Goal: Task Accomplishment & Management: Complete application form

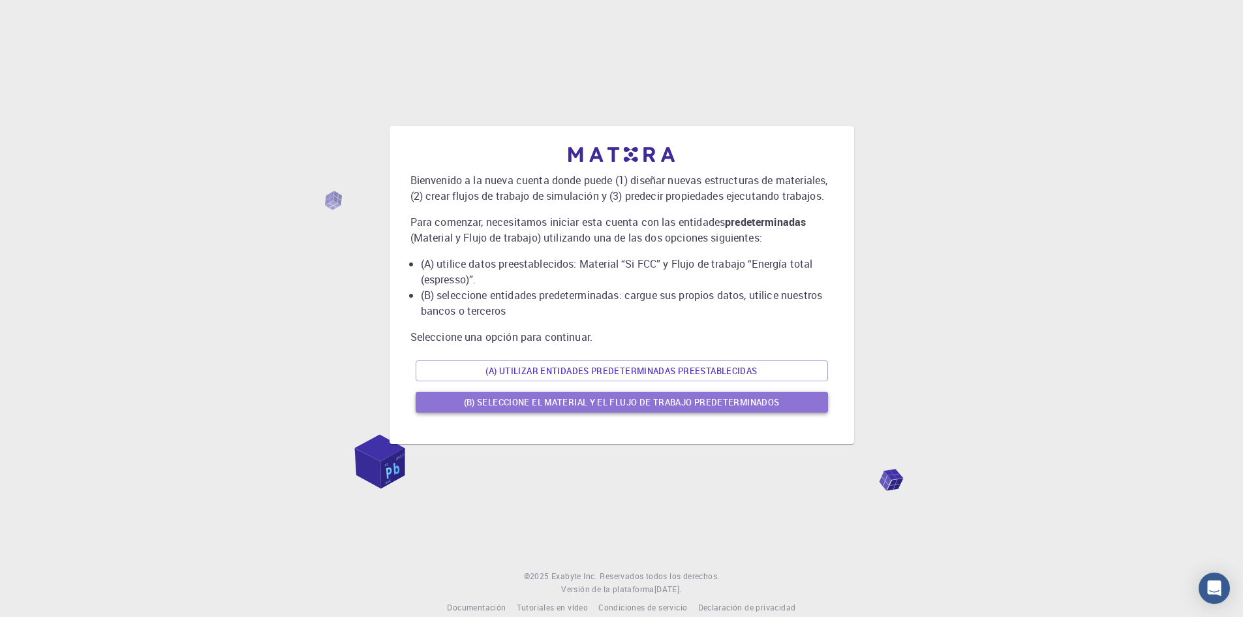
click at [612, 404] on font "(B) Seleccione el material y el flujo de trabajo predeterminados" at bounding box center [622, 402] width 316 height 12
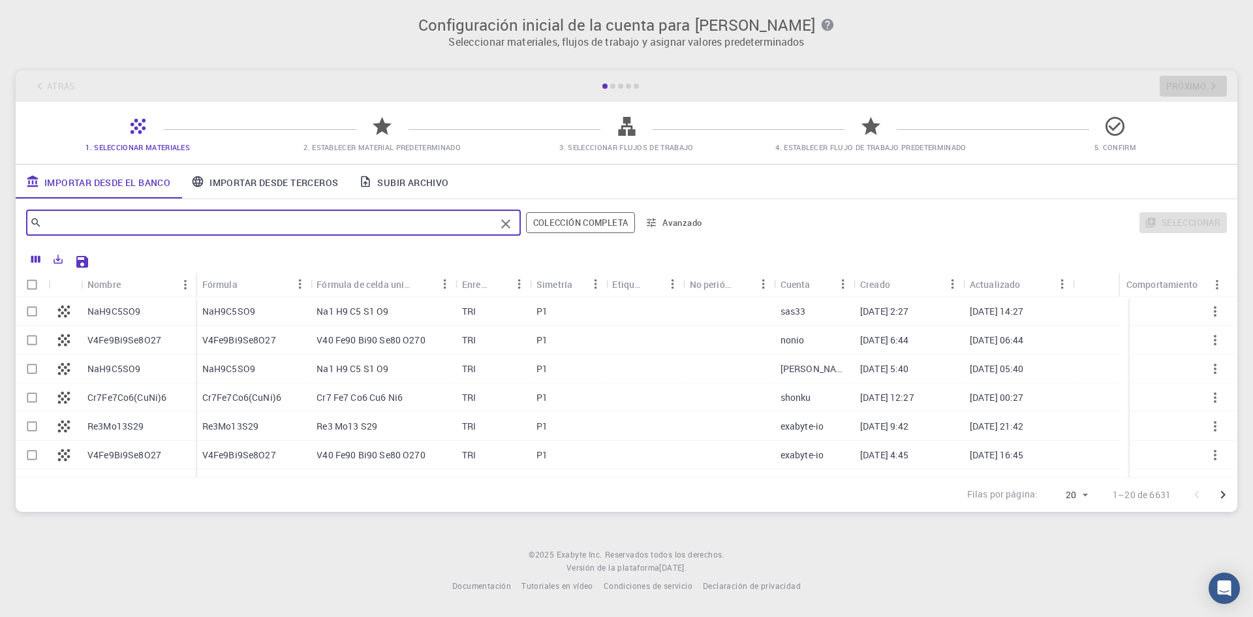
click at [140, 224] on input "text" at bounding box center [269, 222] width 454 height 18
click at [509, 251] on div at bounding box center [661, 260] width 1132 height 23
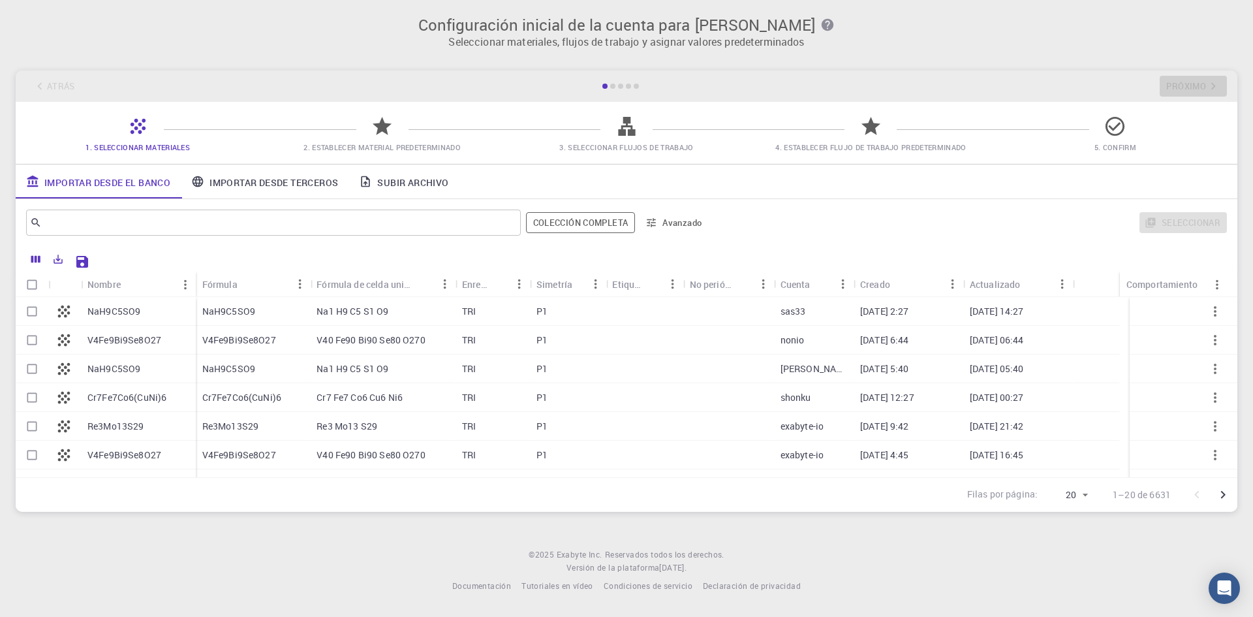
drag, startPoint x: 841, startPoint y: 69, endPoint x: 593, endPoint y: 78, distance: 248.2
click at [606, 73] on div "Configuración inicial de la cuenta para [PERSON_NAME] Seleccionar materiales, f…" at bounding box center [626, 263] width 1253 height 527
drag, startPoint x: 416, startPoint y: 31, endPoint x: 276, endPoint y: 22, distance: 139.9
click at [291, 20] on h3 "Configuración inicial de la cuenta para [PERSON_NAME]" at bounding box center [626, 25] width 1206 height 18
click at [521, 69] on div "Configuración inicial de la cuenta para [PERSON_NAME] Seleccionar materiales, f…" at bounding box center [626, 263] width 1253 height 527
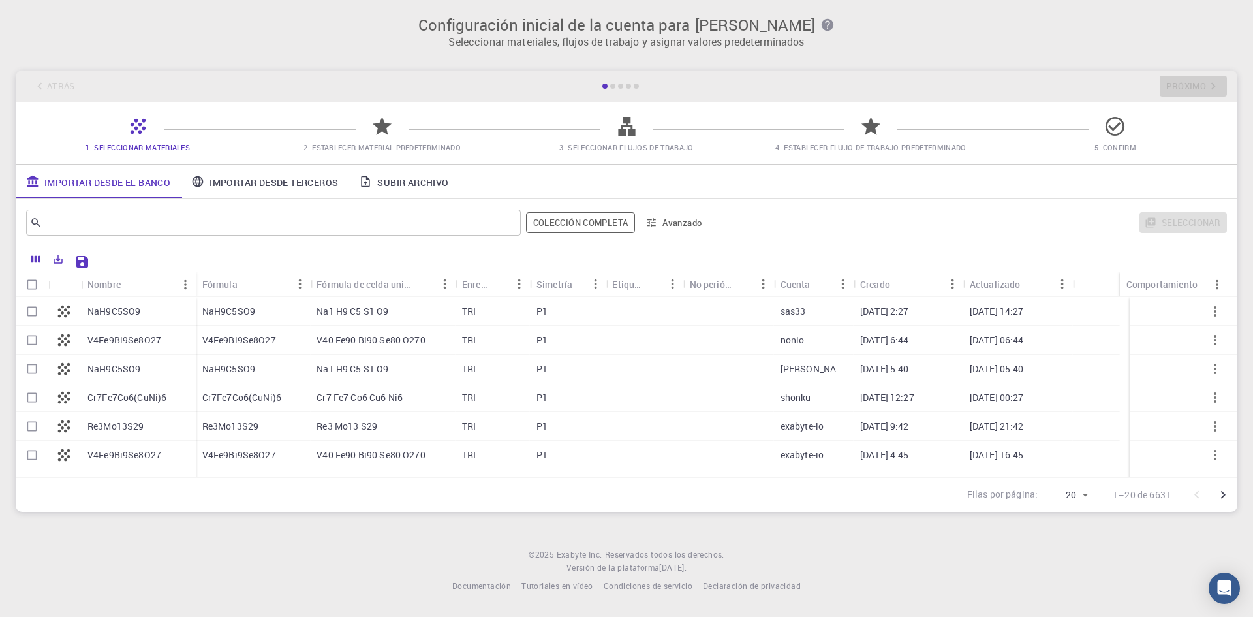
click at [97, 302] on div "NaH9C5SO9" at bounding box center [138, 311] width 115 height 29
checkbox input "true"
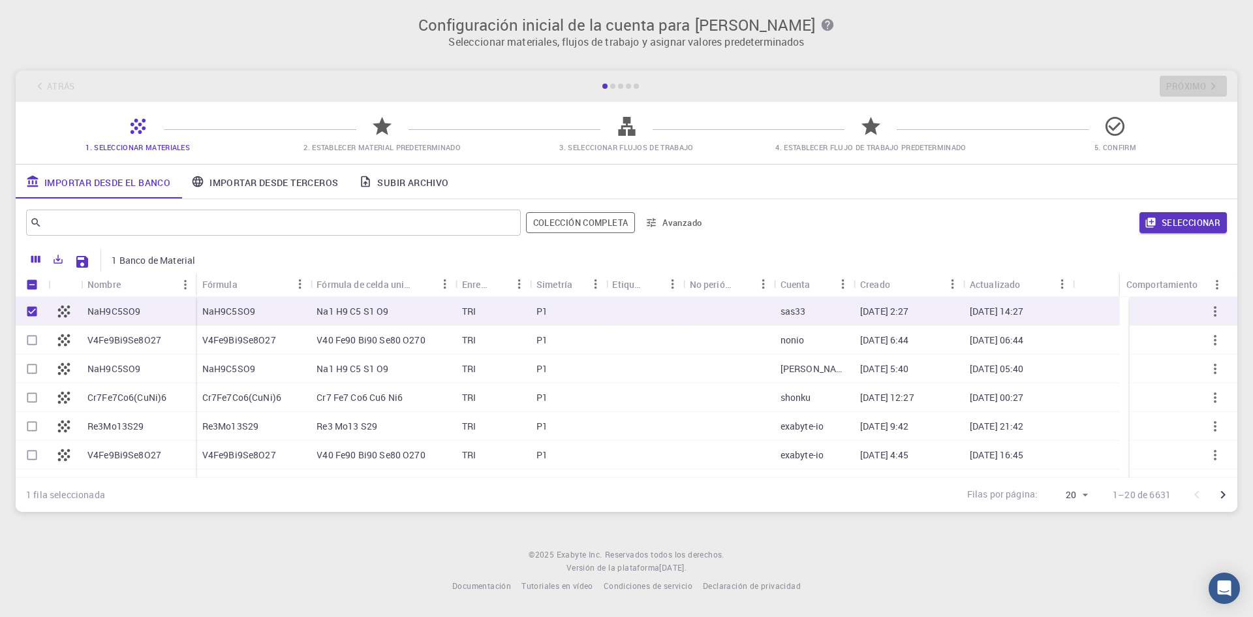
click at [334, 332] on div "V40 Fe90 Bi90 ​​Se80 O270" at bounding box center [383, 340] width 146 height 29
checkbox input "true"
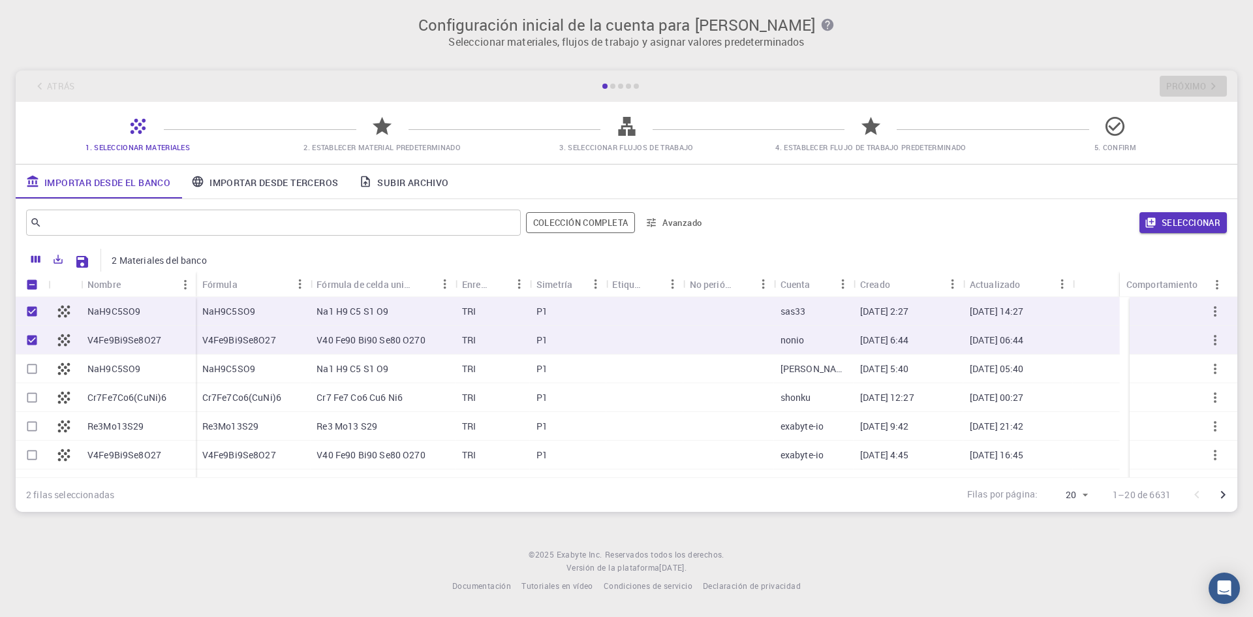
click at [340, 360] on div "Na1 H9 C5 S1 O9" at bounding box center [383, 368] width 146 height 29
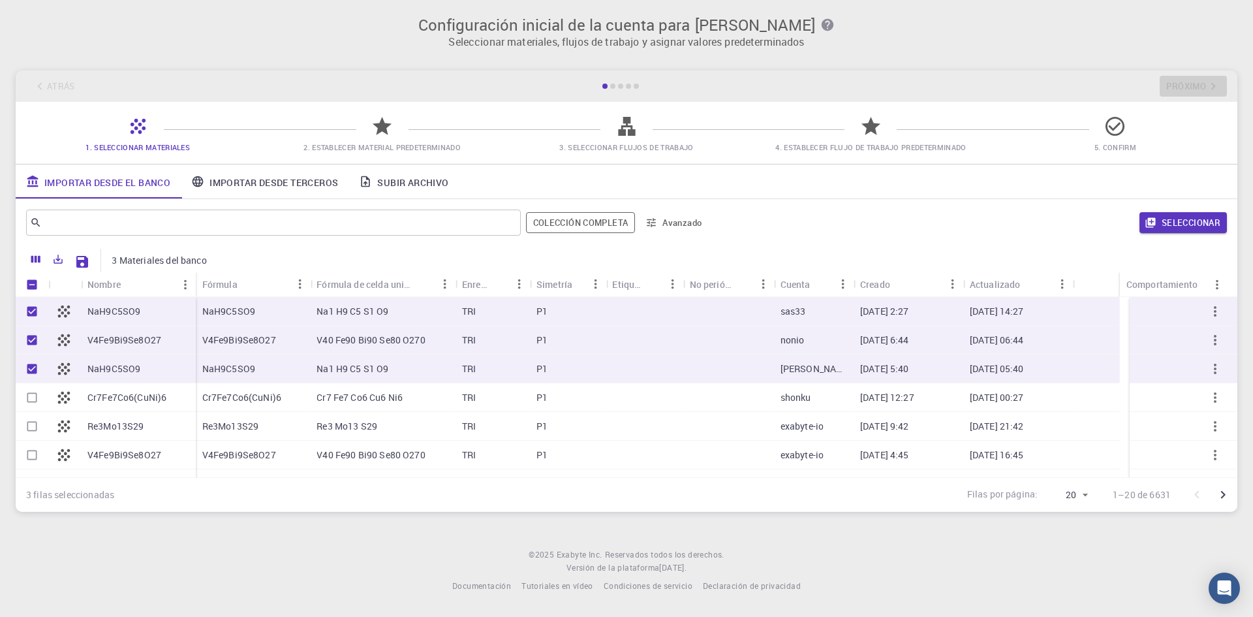
click at [342, 378] on div "Na1 H9 C5 S1 O9" at bounding box center [383, 368] width 146 height 29
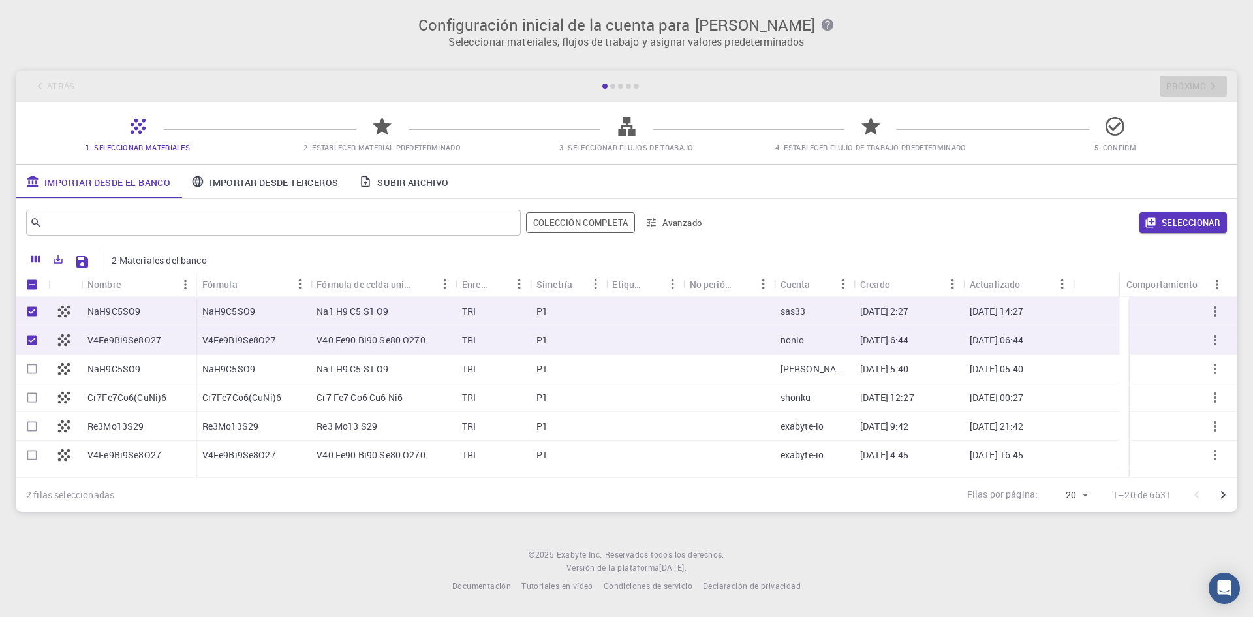
click at [389, 374] on div "Na1 H9 C5 S1 O9" at bounding box center [383, 368] width 146 height 29
checkbox input "true"
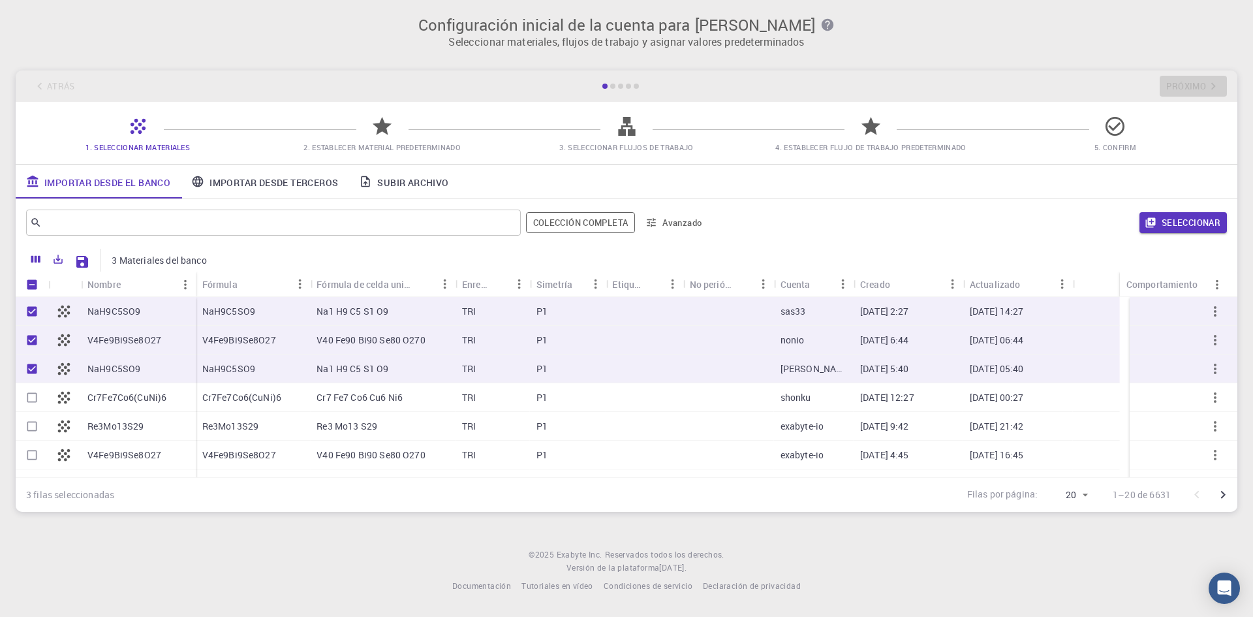
click at [1215, 220] on font "Seleccionar" at bounding box center [1191, 223] width 59 height 12
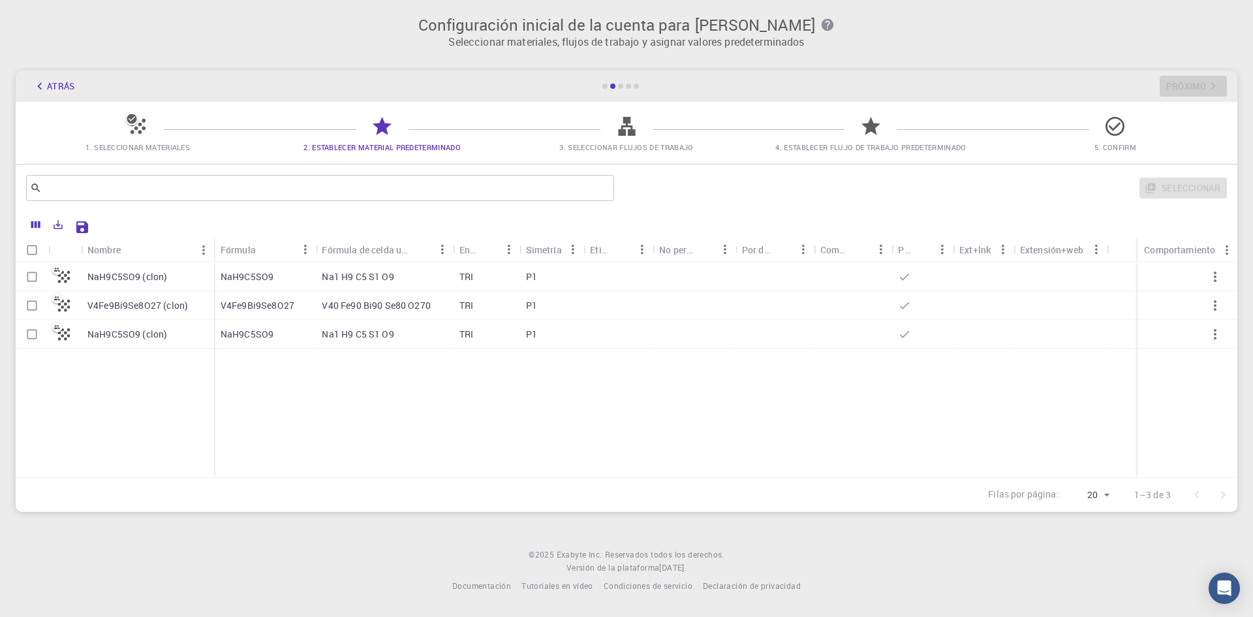
click at [561, 303] on div "P1" at bounding box center [552, 305] width 65 height 29
checkbox input "true"
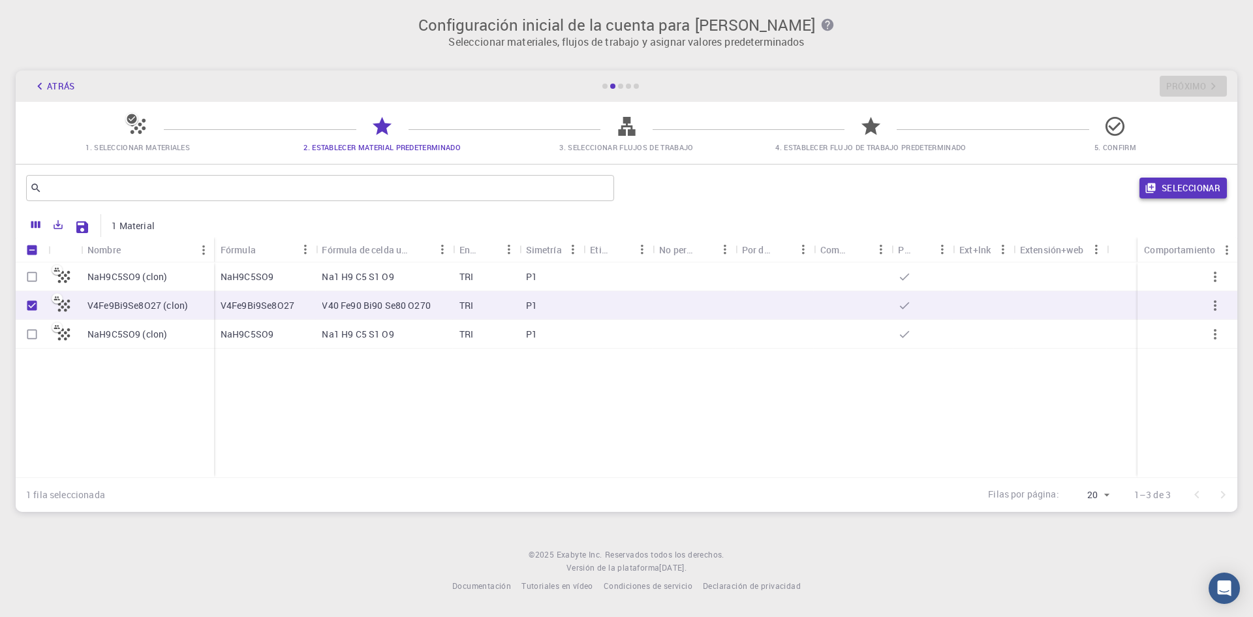
click at [1192, 188] on font "Seleccionar" at bounding box center [1191, 188] width 59 height 12
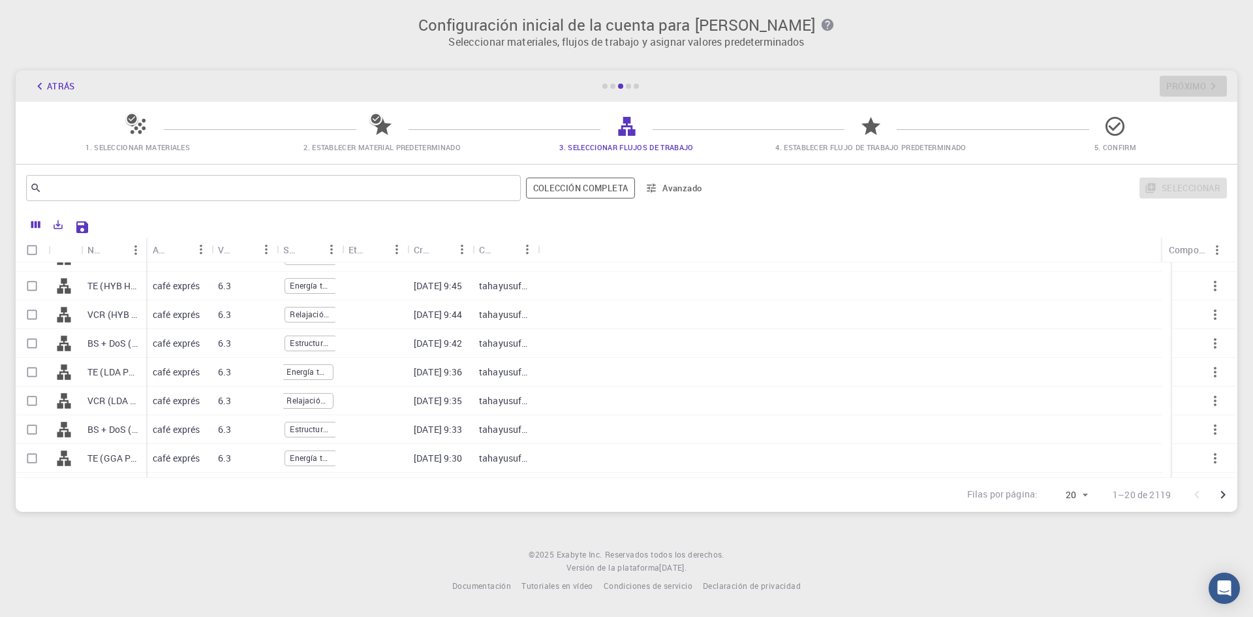
scroll to position [360, 0]
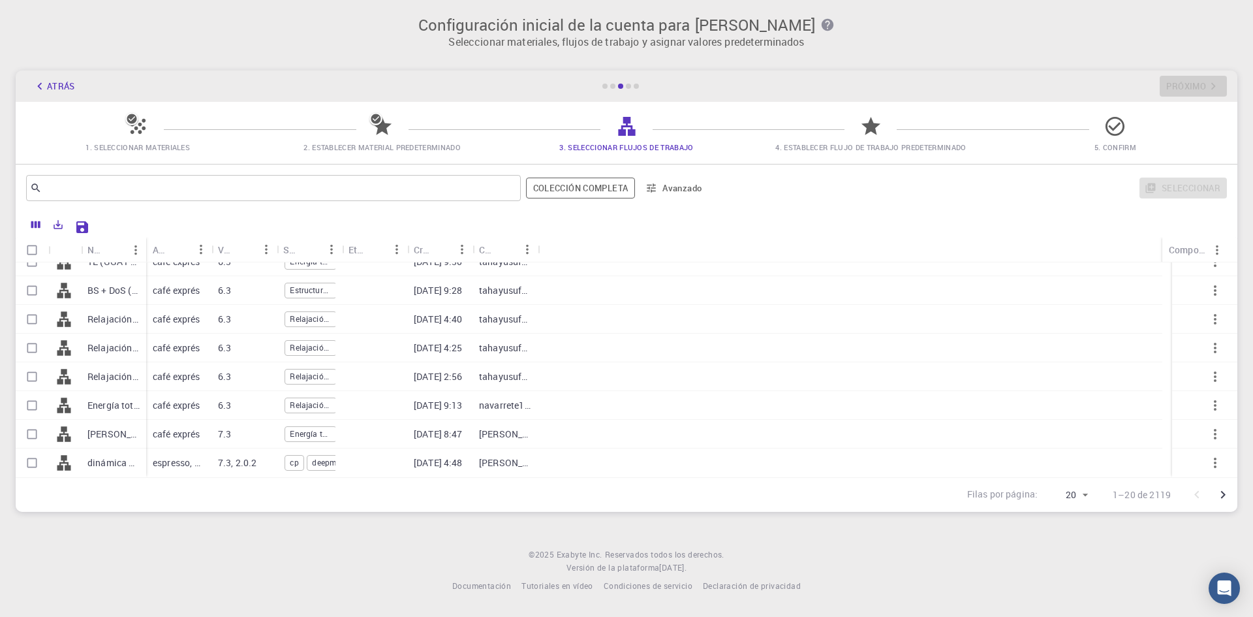
click at [222, 428] on font "7.3" at bounding box center [224, 434] width 13 height 12
checkbox input "true"
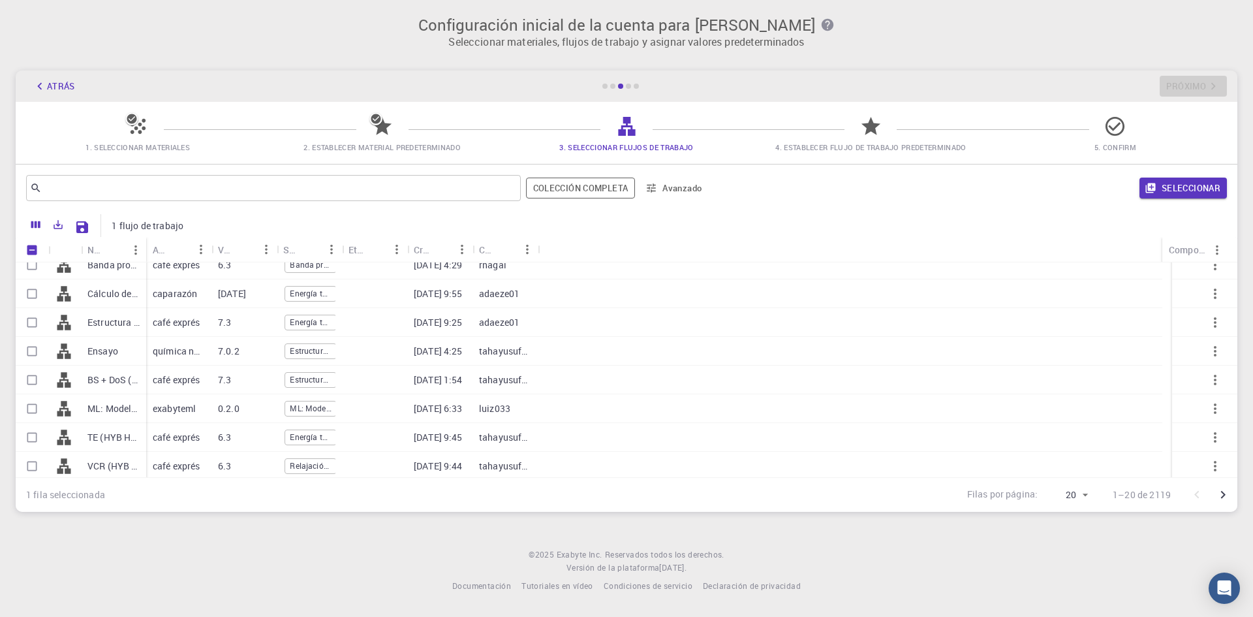
scroll to position [0, 0]
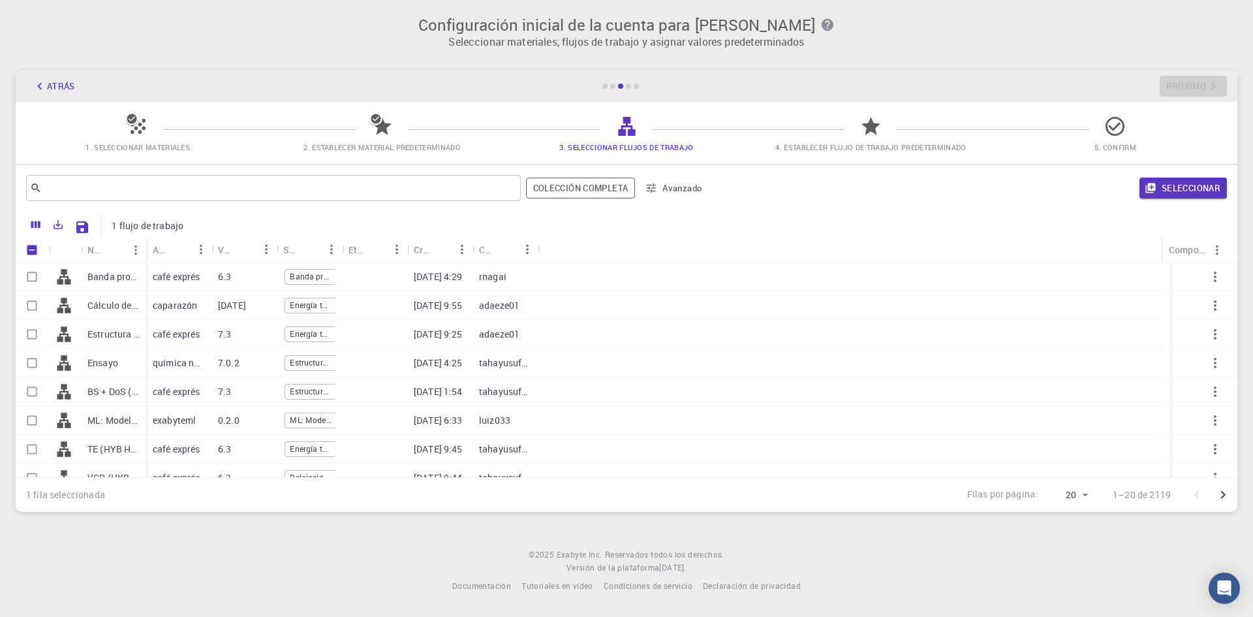
click at [225, 313] on div "[DATE]" at bounding box center [243, 305] width 65 height 29
checkbox input "true"
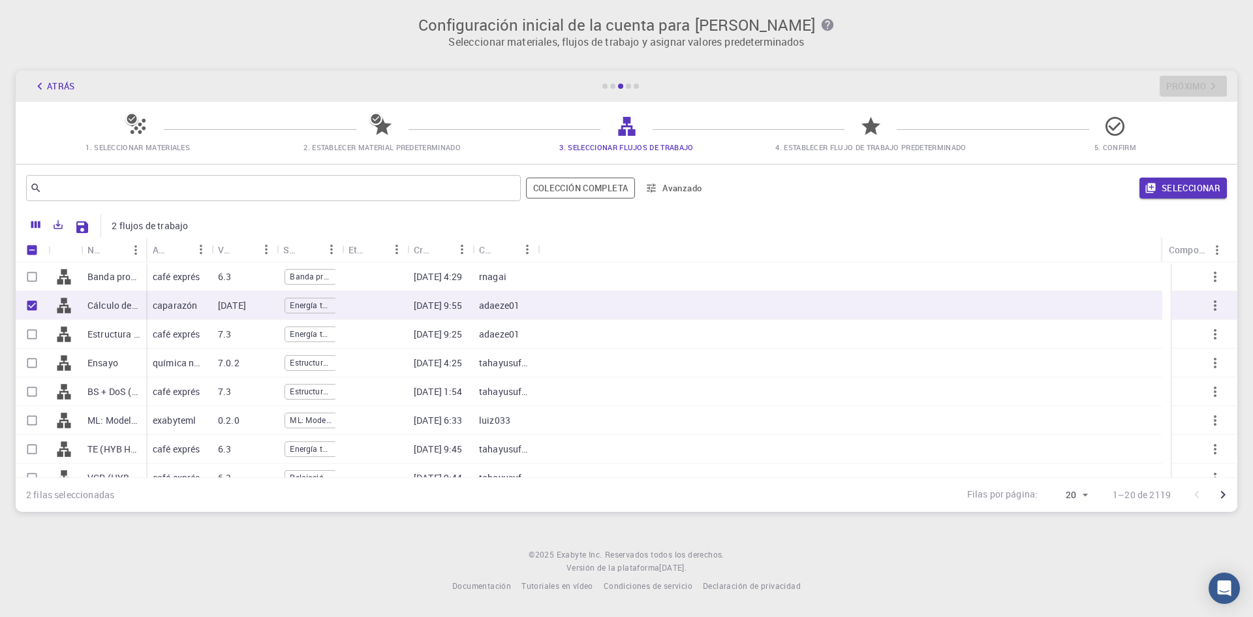
click at [249, 288] on div "6.3" at bounding box center [243, 276] width 65 height 29
checkbox input "true"
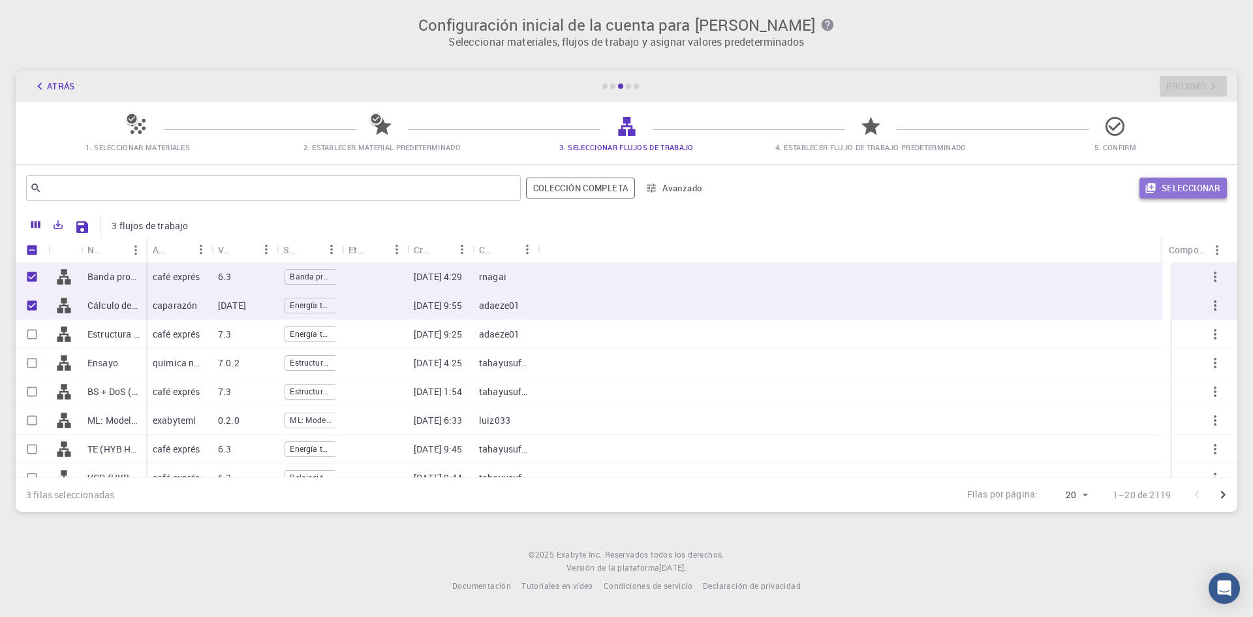
click at [1171, 184] on font "Seleccionar" at bounding box center [1191, 188] width 59 height 12
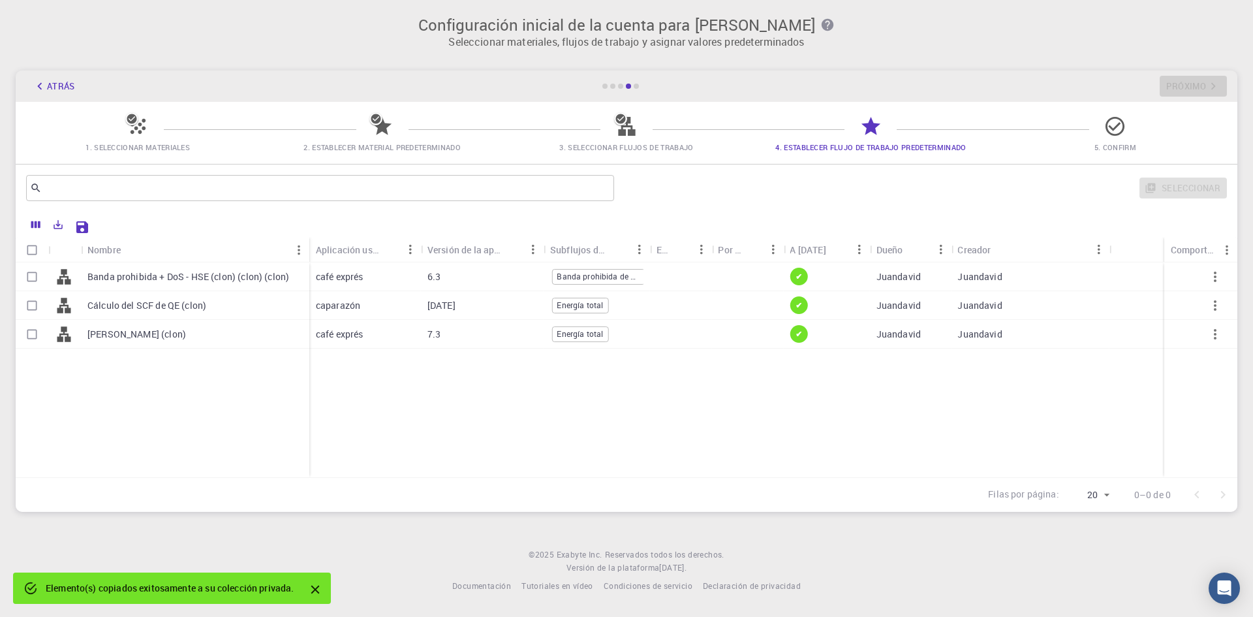
click at [1018, 273] on div "Juandavid" at bounding box center [1030, 276] width 158 height 29
checkbox input "true"
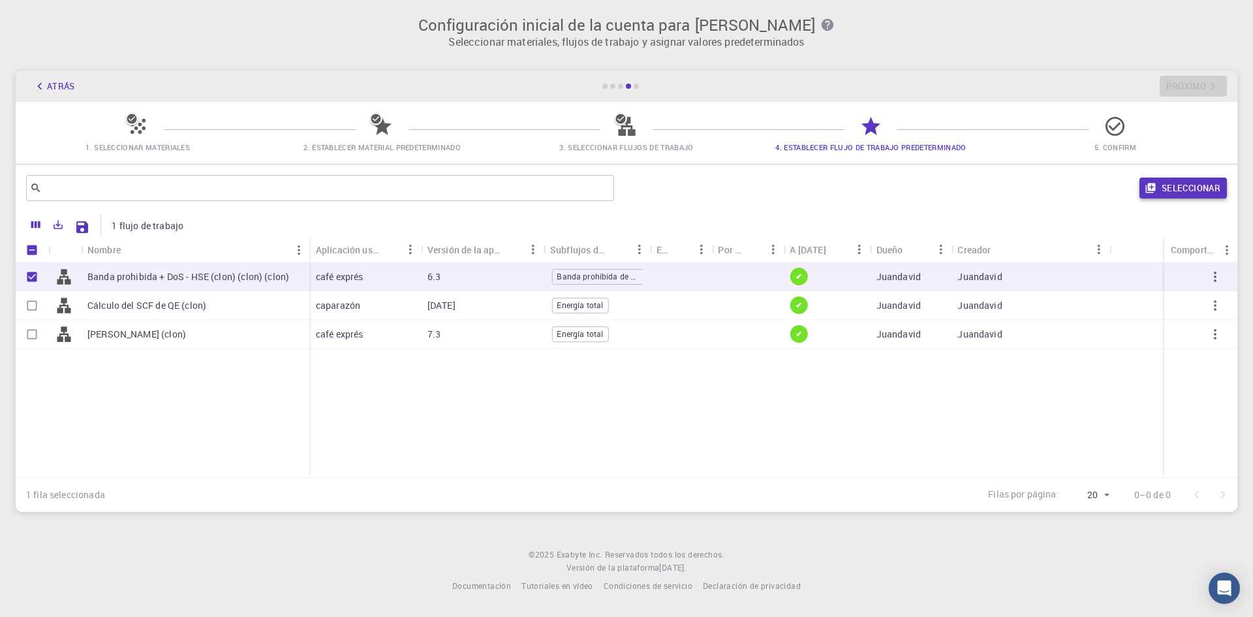
click at [1156, 189] on icon "button" at bounding box center [1151, 188] width 12 height 12
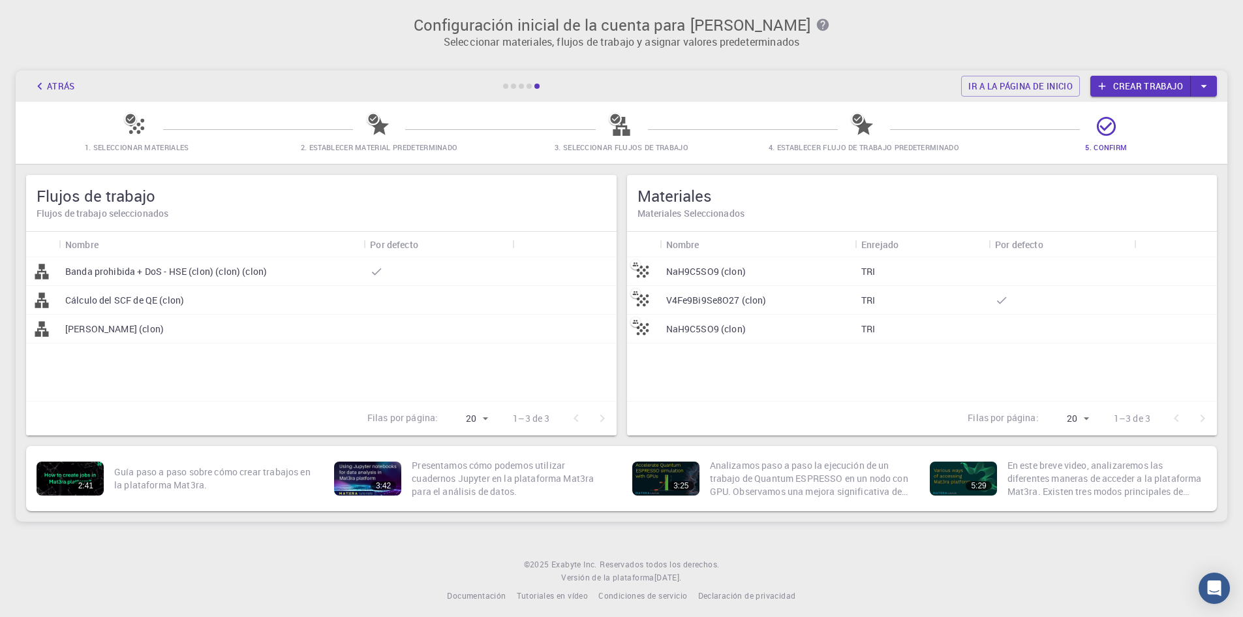
click at [1123, 86] on font "Crear trabajo" at bounding box center [1149, 86] width 70 height 12
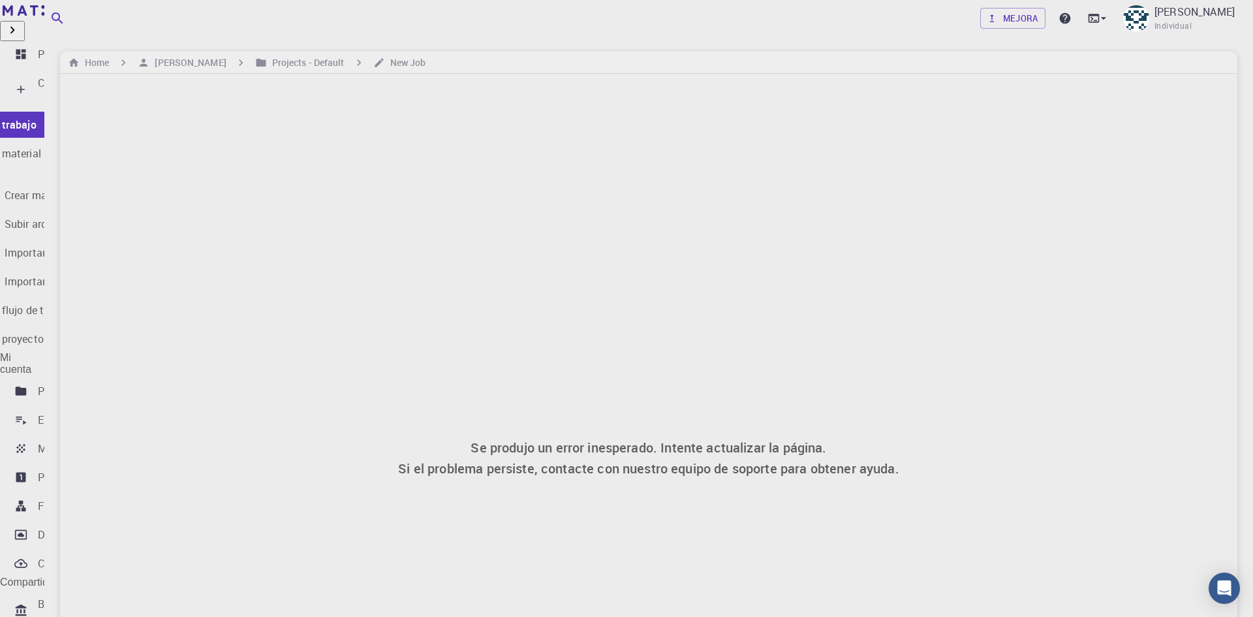
click at [45, 76] on font "Crear" at bounding box center [50, 83] width 25 height 14
click at [37, 121] on font "Nuevo trabajo" at bounding box center [2, 128] width 67 height 14
click at [28, 116] on link "Nuevo trabajo" at bounding box center [35, 129] width 179 height 26
click at [19, 116] on link "Nuevo trabajo" at bounding box center [35, 129] width 179 height 26
click at [41, 150] on font "Nuevo material" at bounding box center [5, 157] width 72 height 14
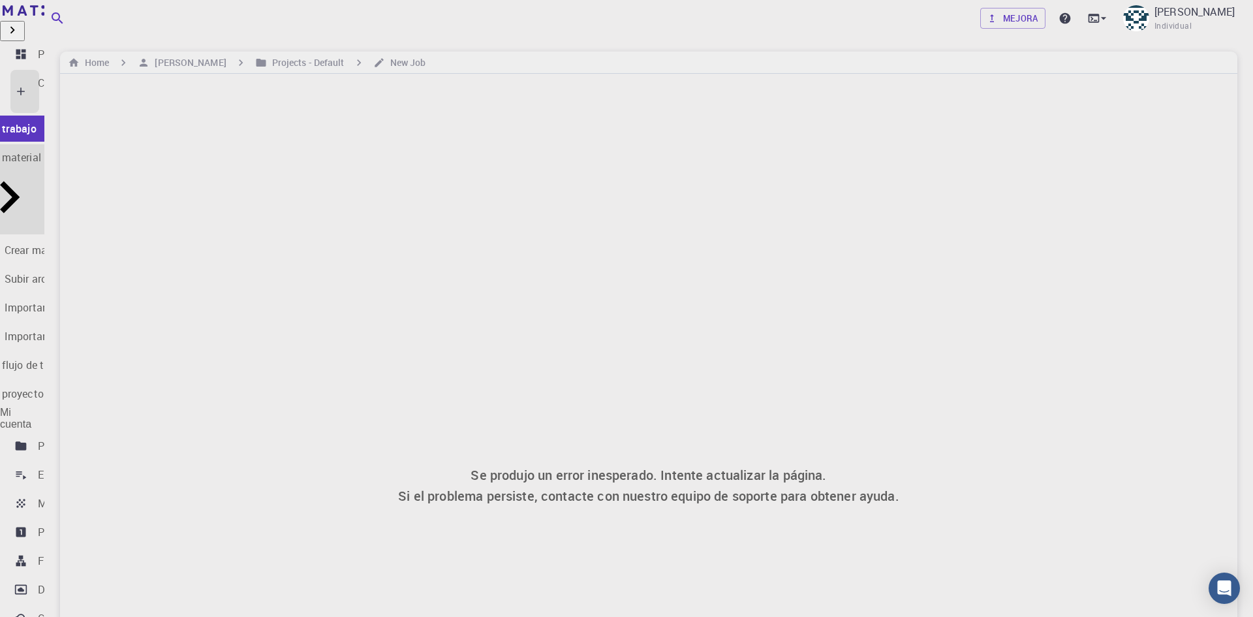
click at [71, 242] on div "Crear material" at bounding box center [38, 250] width 67 height 16
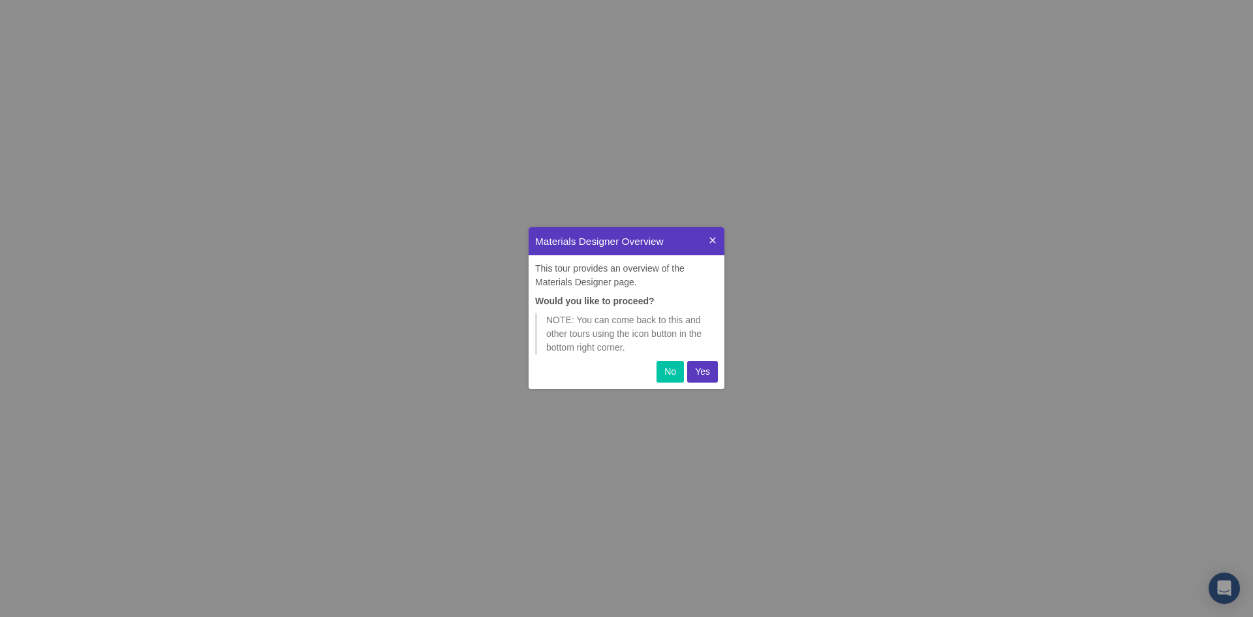
scroll to position [181, 186]
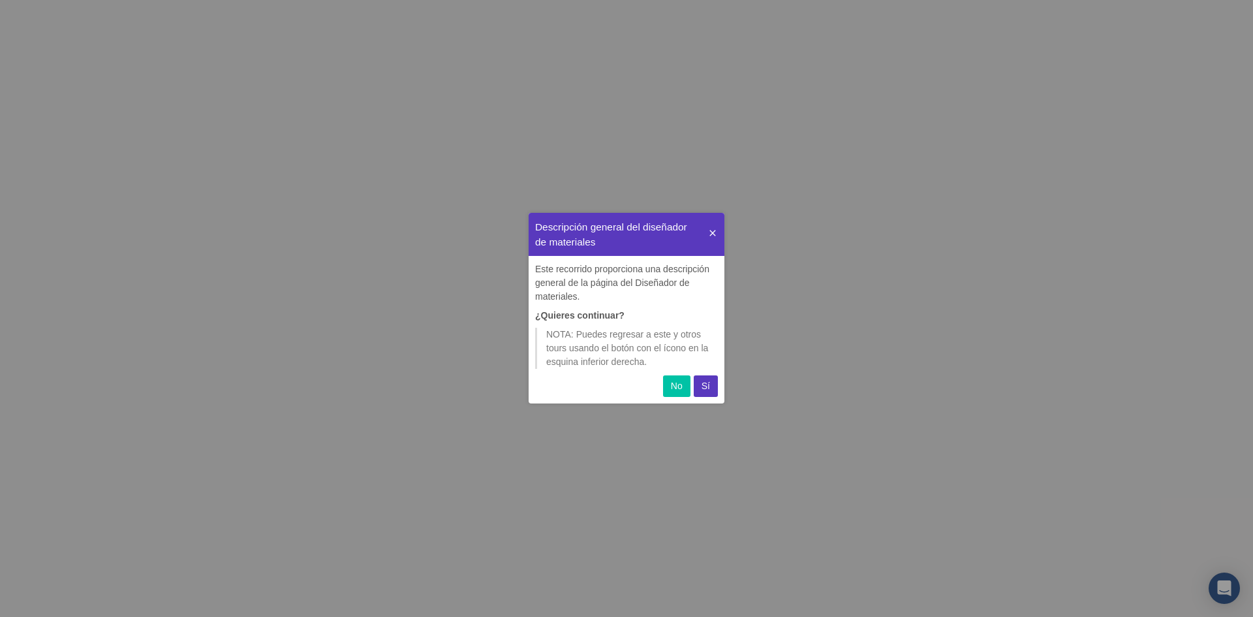
click at [674, 381] on font "No" at bounding box center [677, 386] width 12 height 10
